Goal: Use online tool/utility: Utilize a website feature to perform a specific function

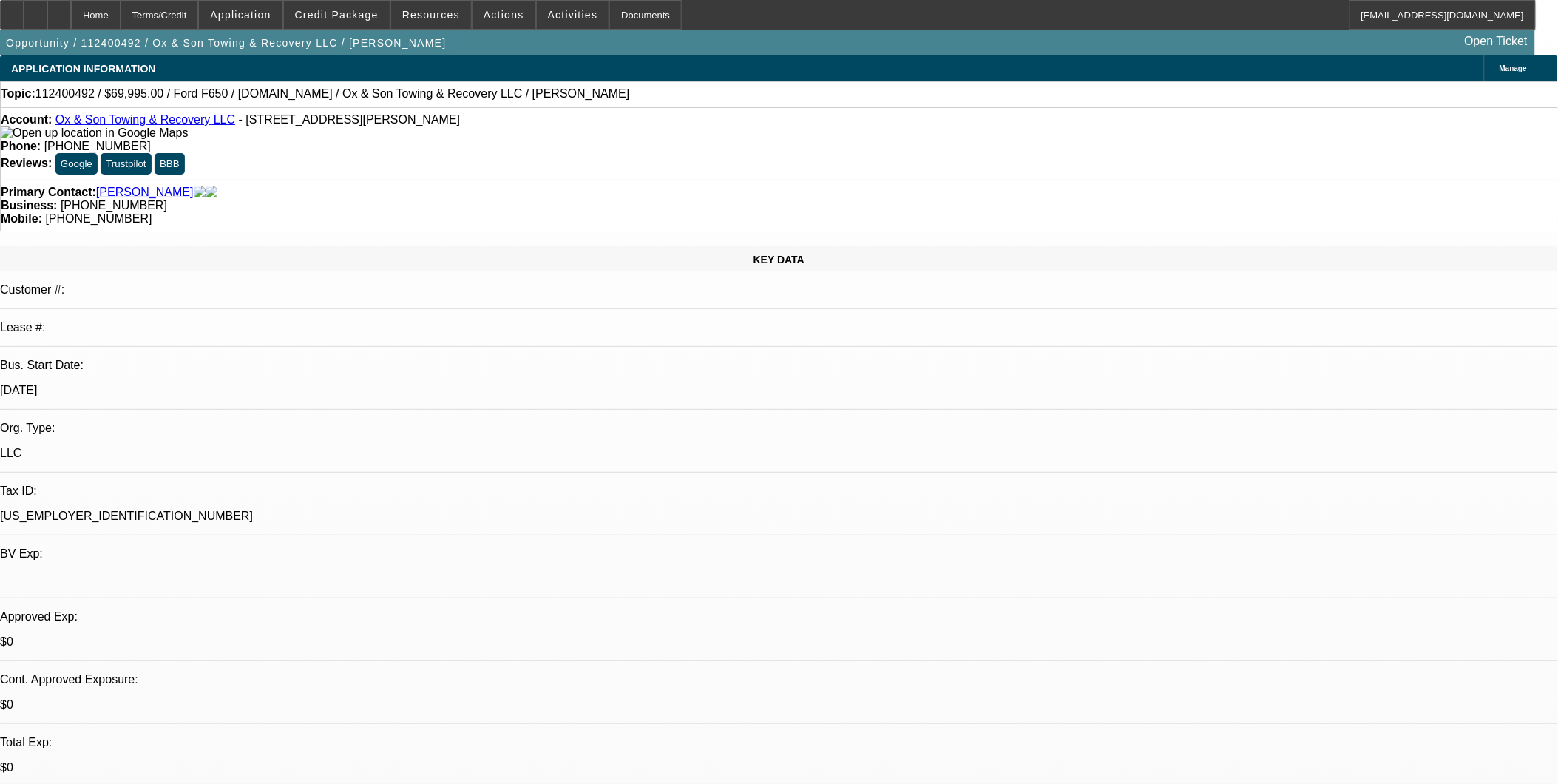
select select "0"
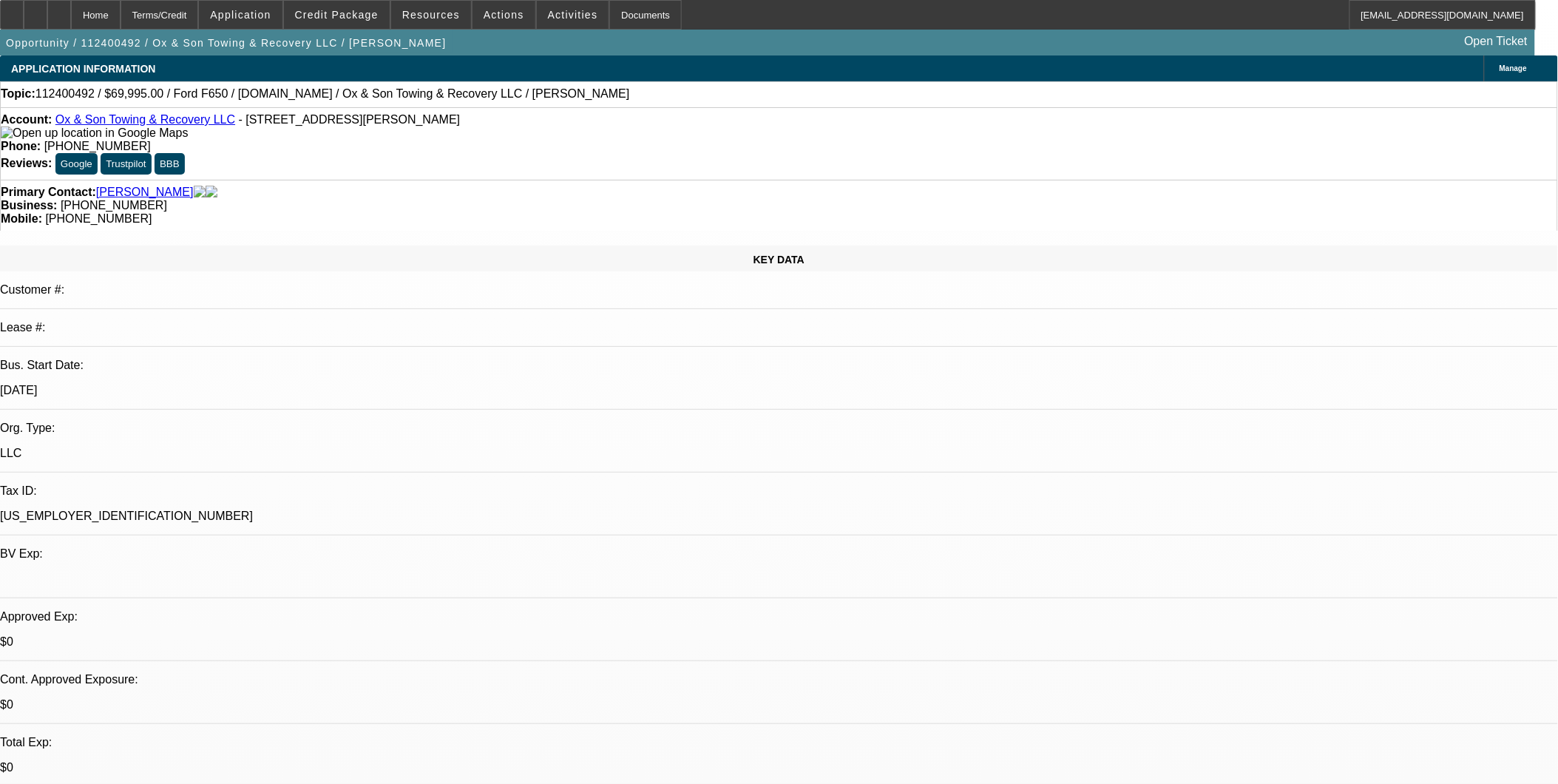
select select "0"
select select "1"
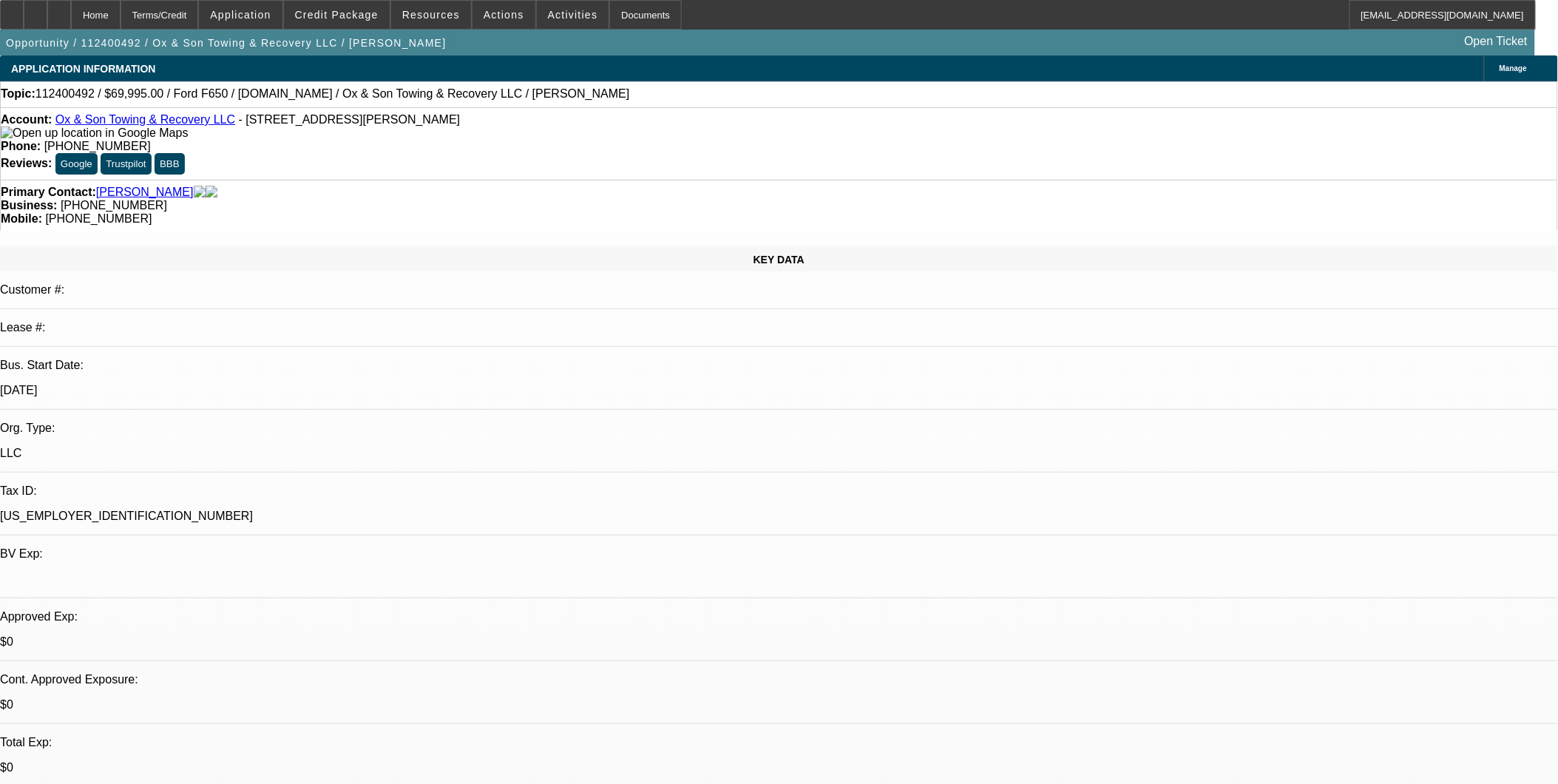
select select "3"
select select "6"
select select "1"
select select "3"
select select "6"
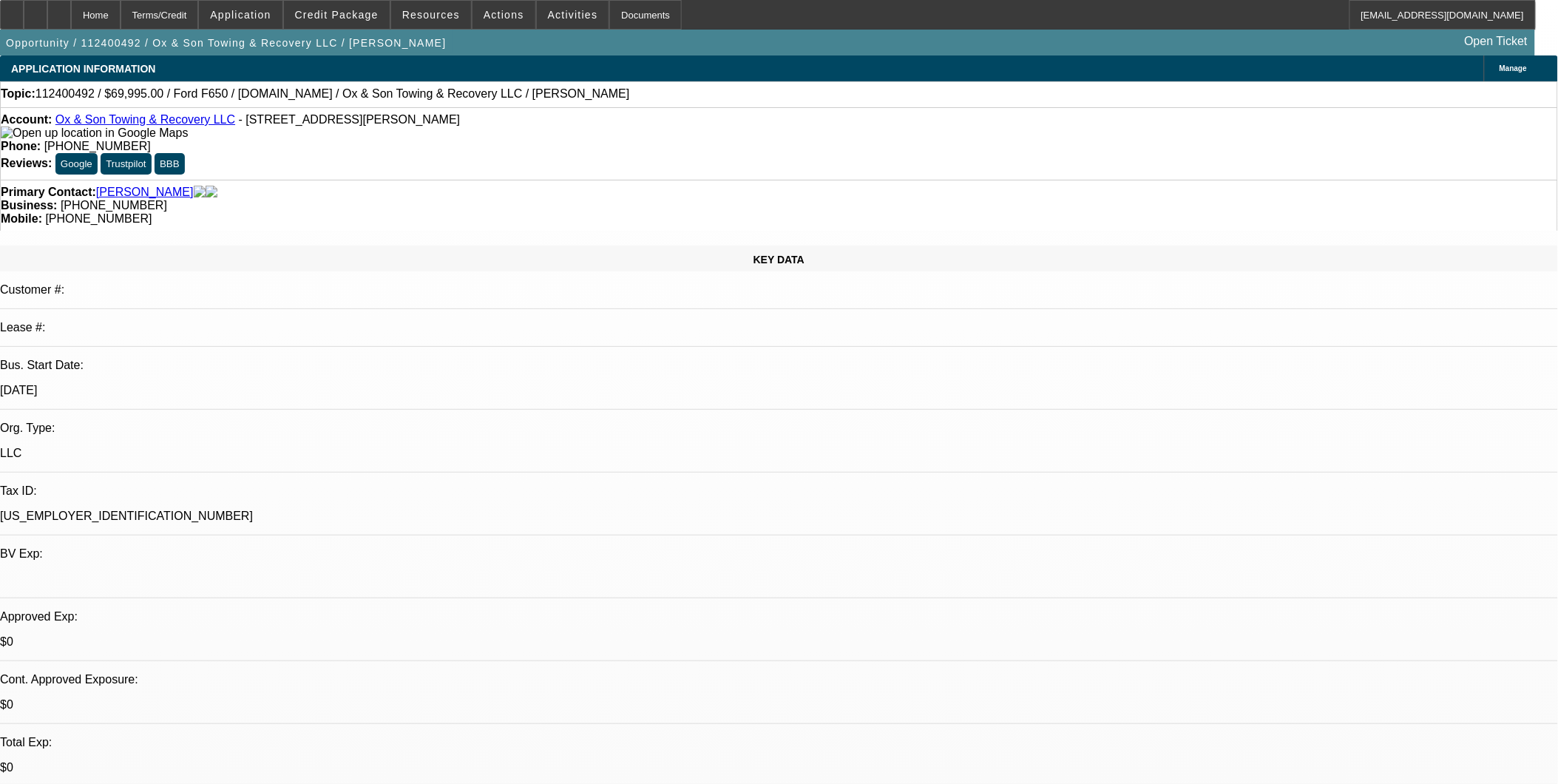
select select "1"
select select "3"
select select "6"
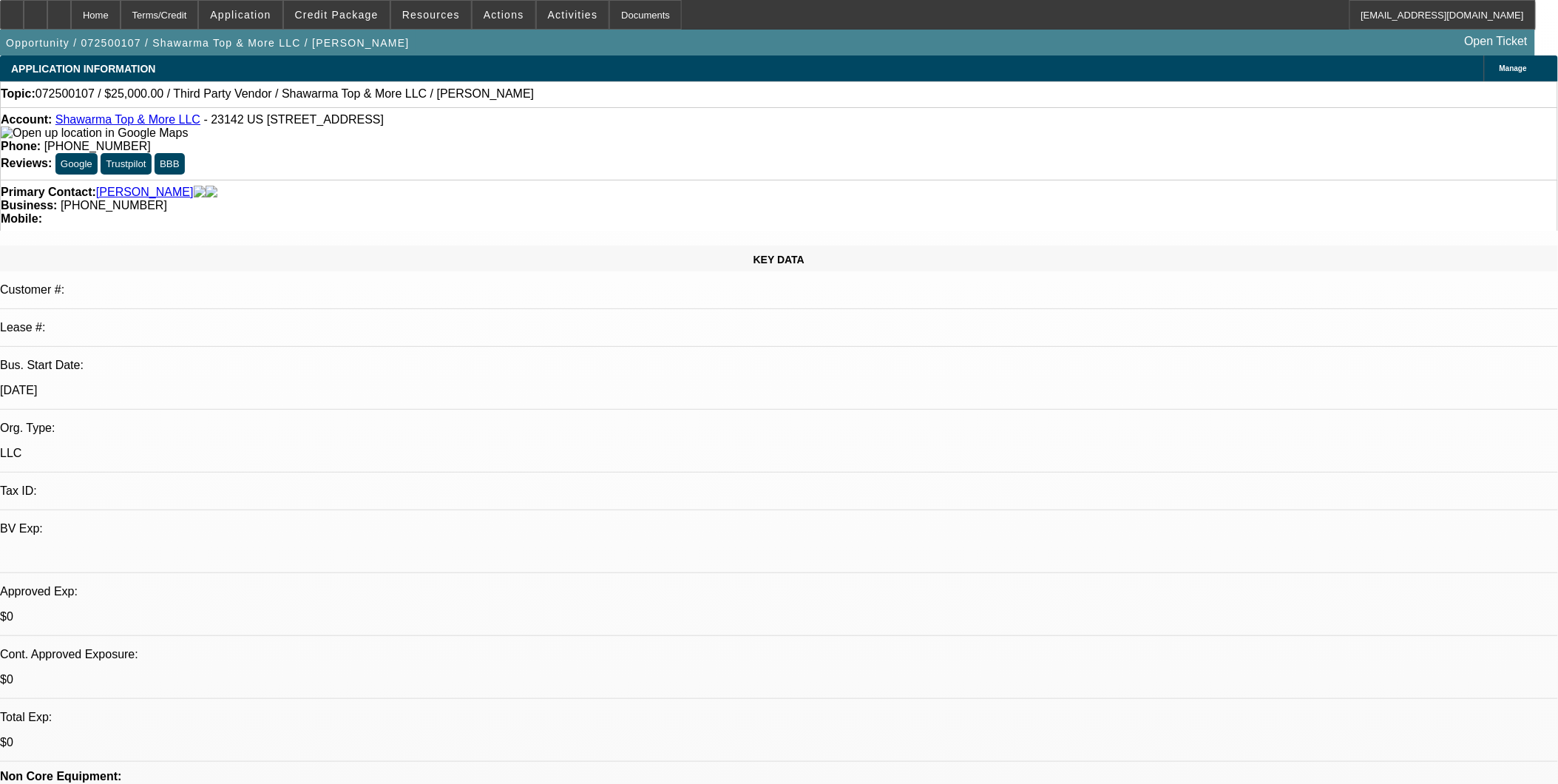
select select "0"
select select "2"
select select "0.1"
select select "1"
select select "2"
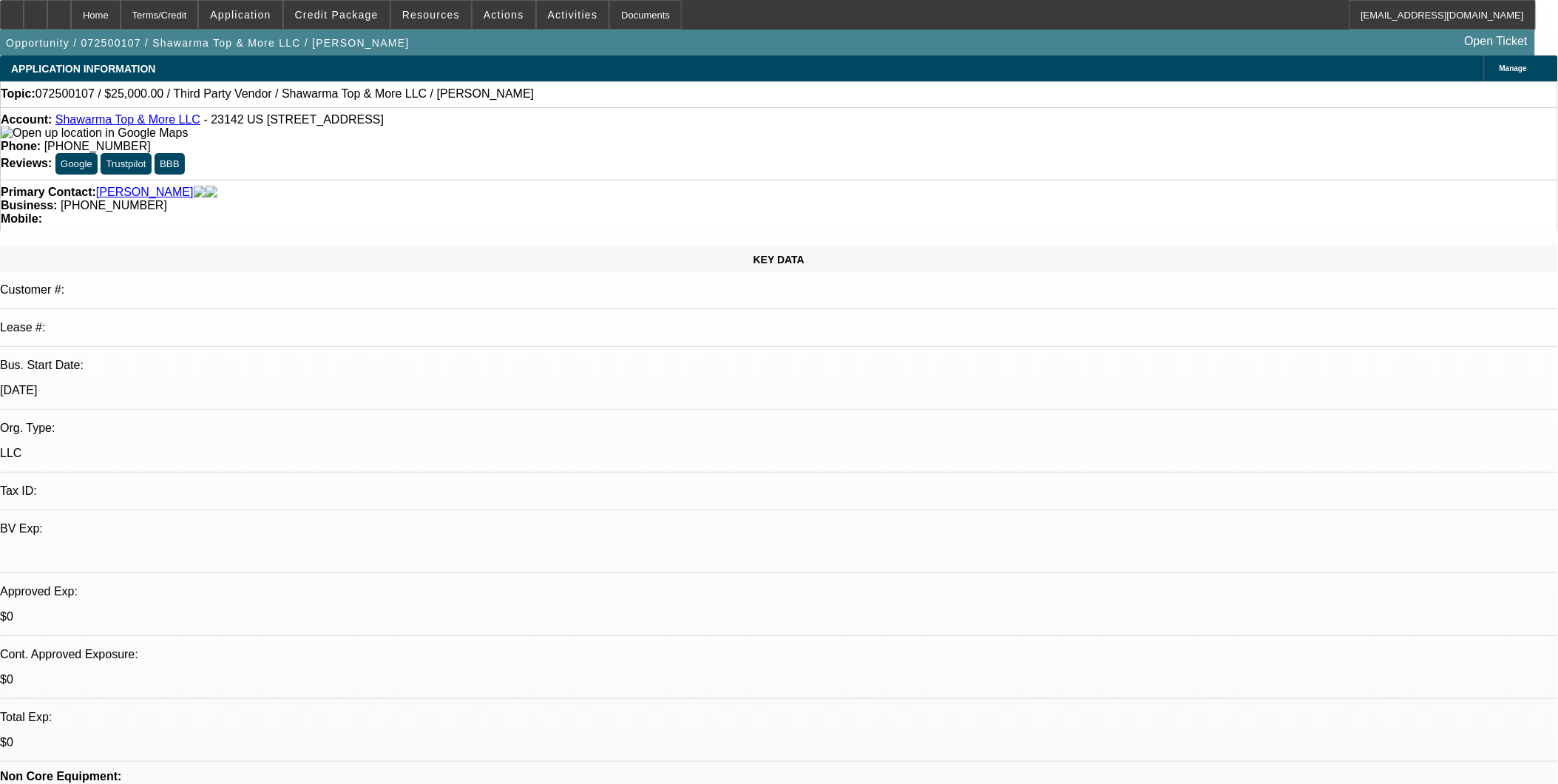
select select "4"
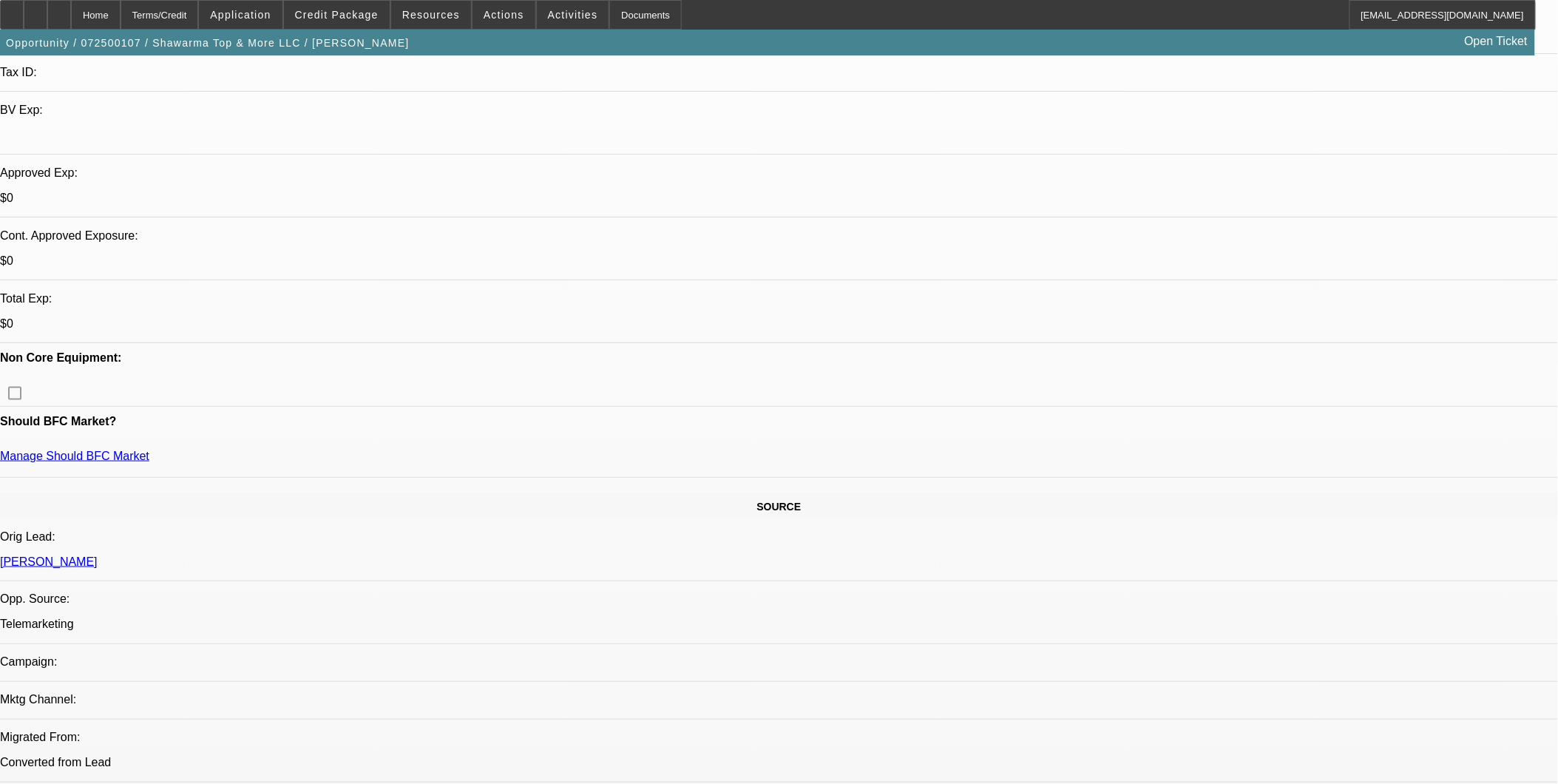
scroll to position [164, 0]
